Goal: Communication & Community: Participate in discussion

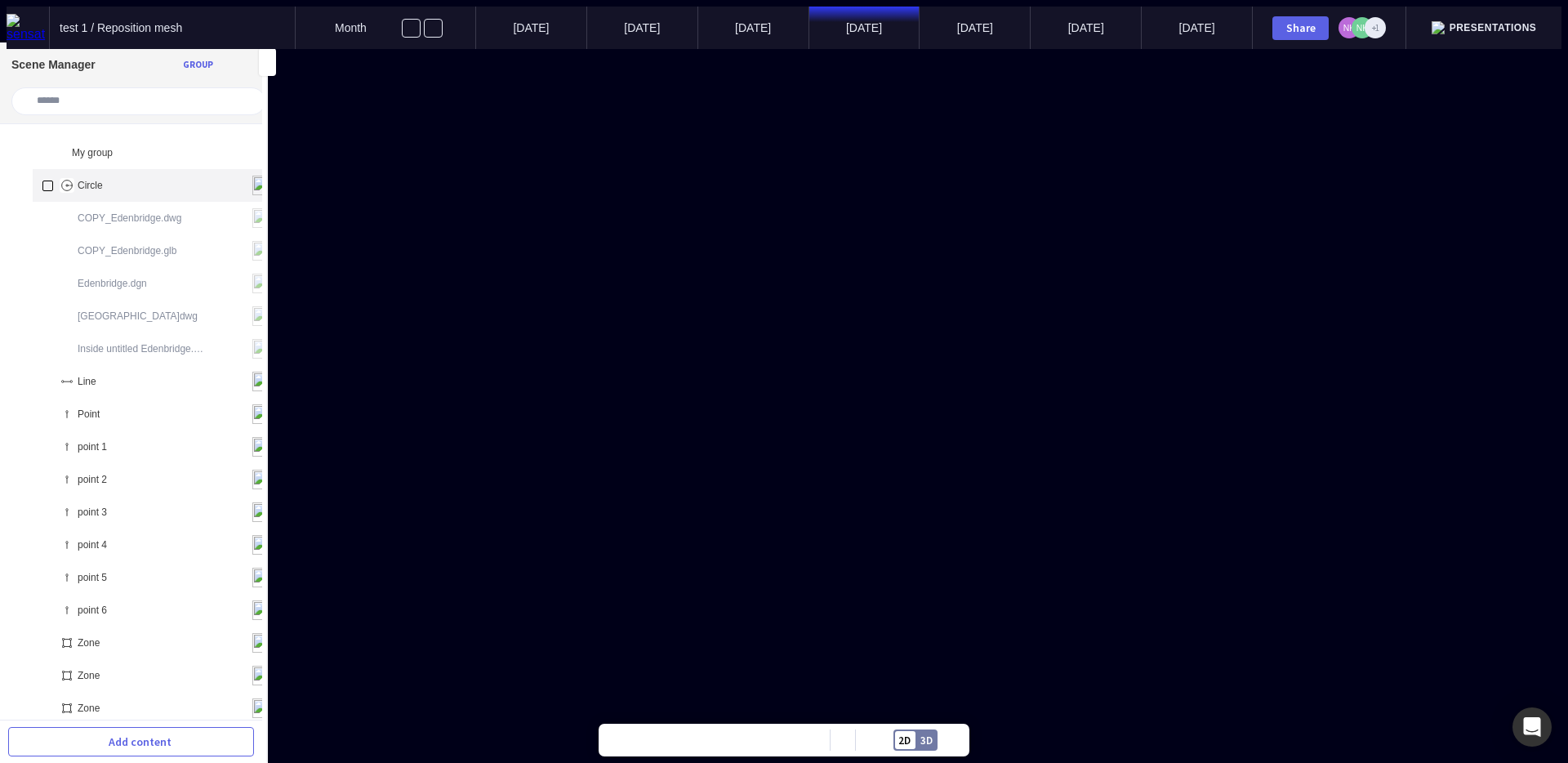
click at [127, 169] on div "Circle" at bounding box center [157, 185] width 249 height 32
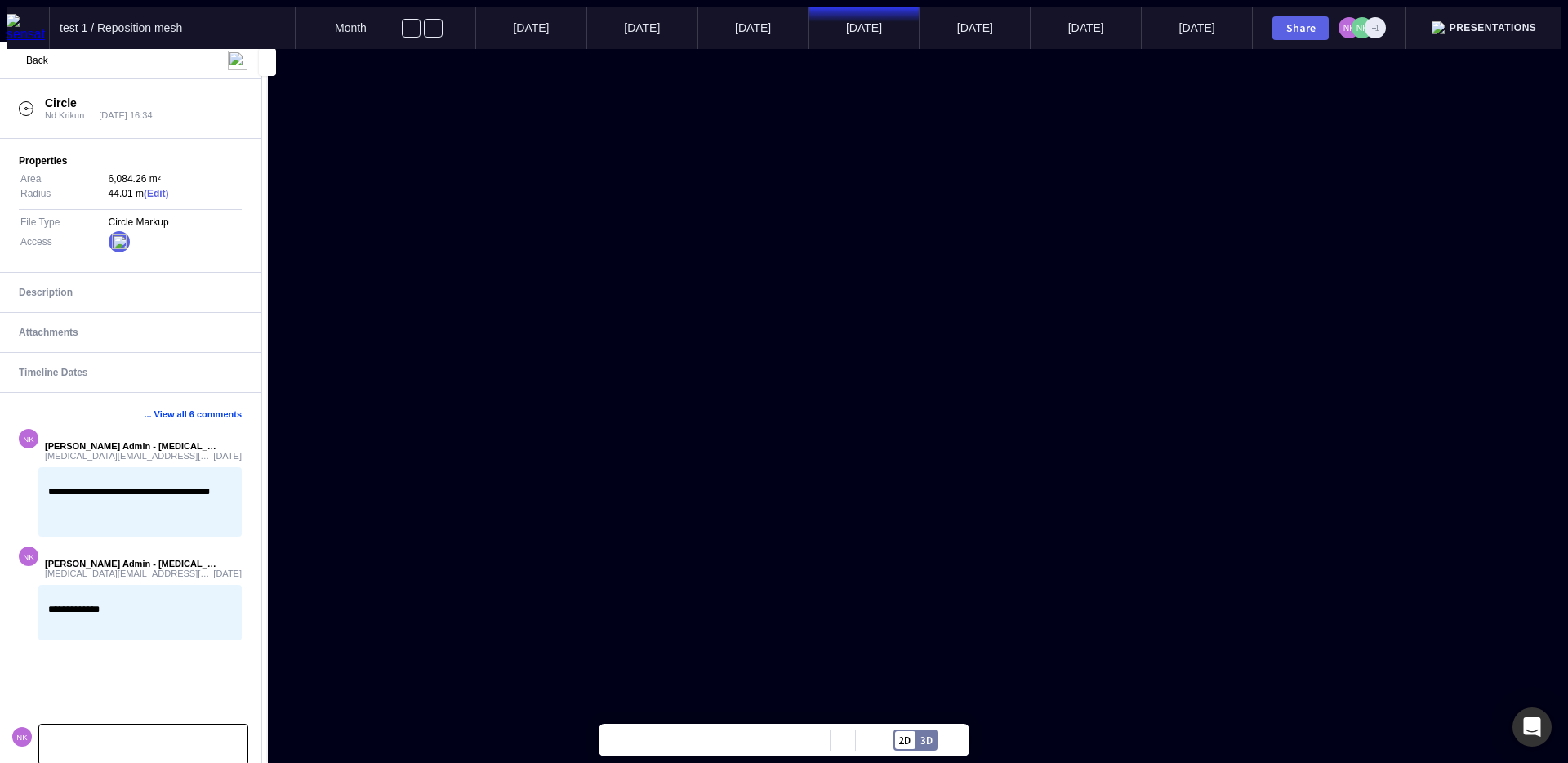
click at [127, 739] on p at bounding box center [144, 744] width 189 height 11
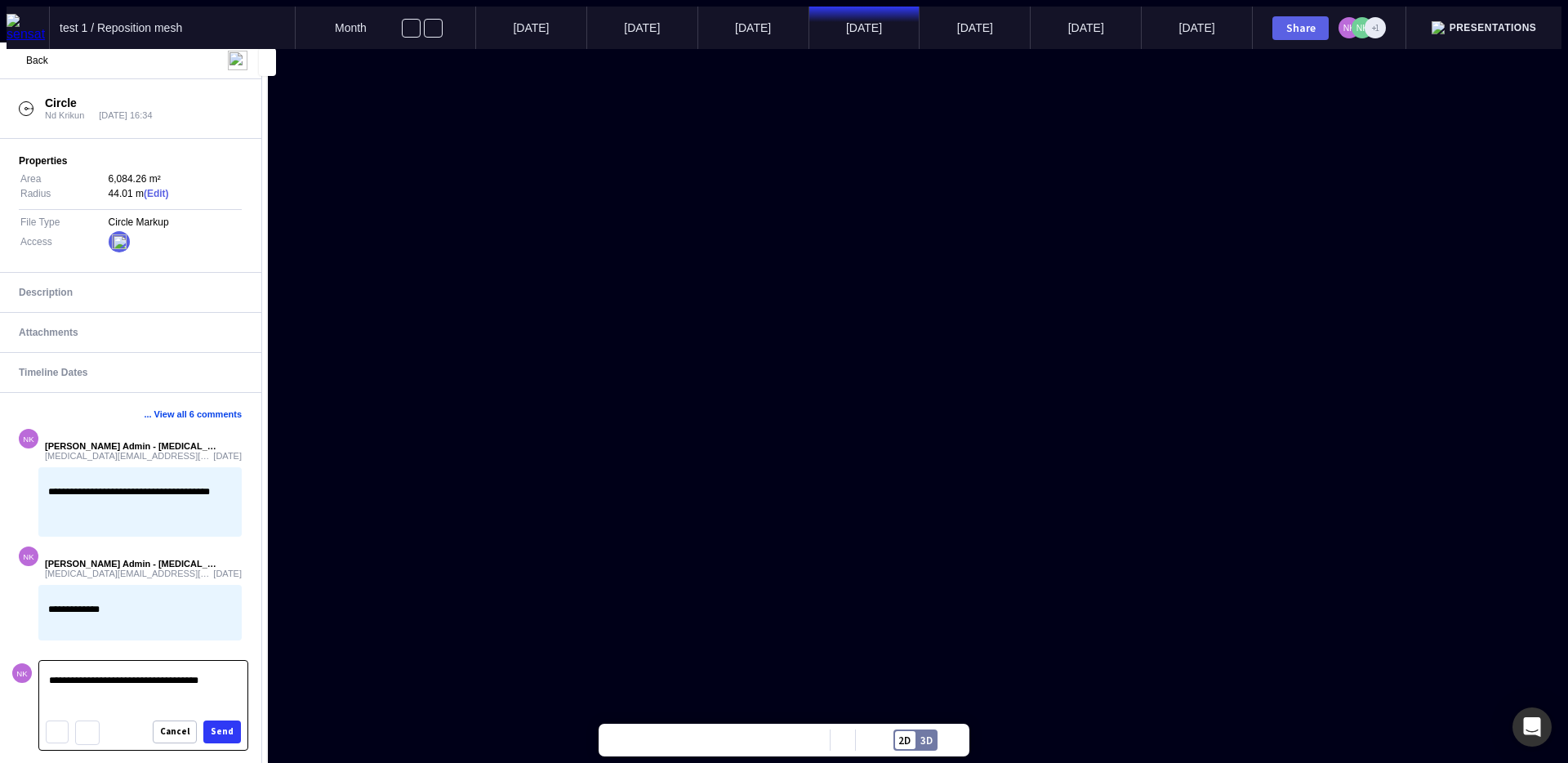
click at [228, 737] on button "Send" at bounding box center [222, 731] width 37 height 23
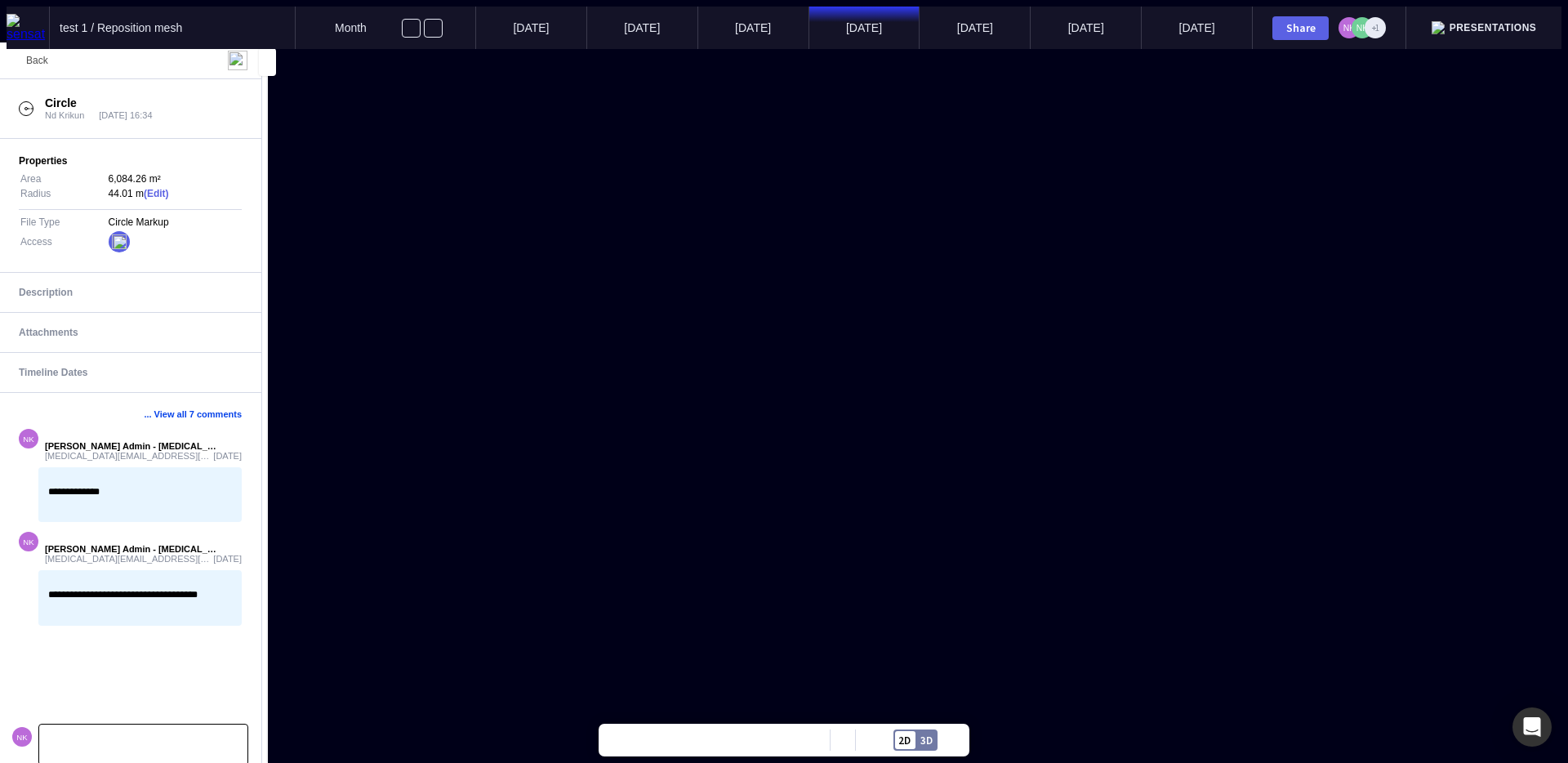
click at [35, 55] on span "Back" at bounding box center [37, 61] width 22 height 12
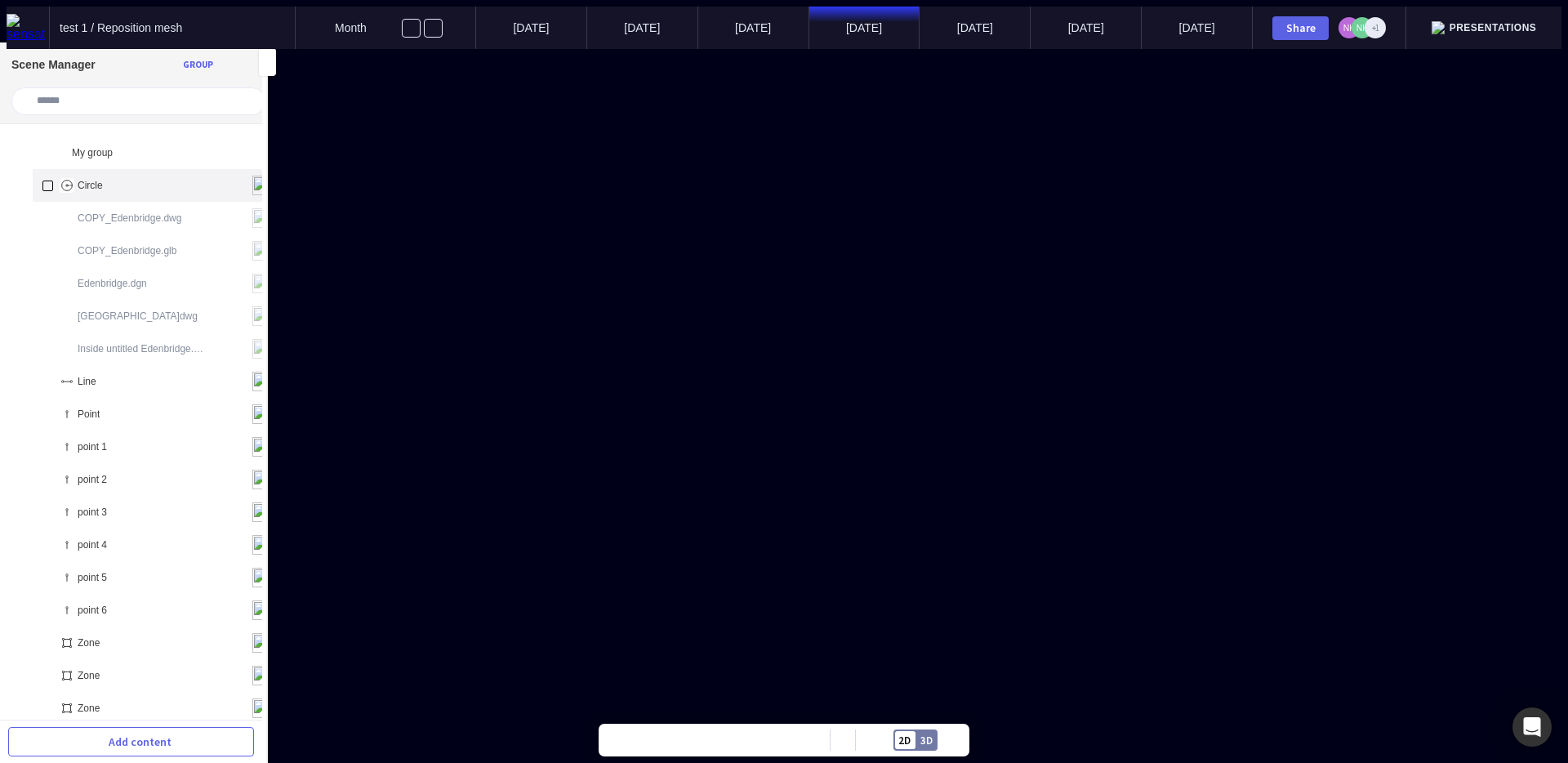
click at [87, 172] on div "Circle" at bounding box center [157, 185] width 249 height 32
